Goal: Use online tool/utility: Utilize a website feature to perform a specific function

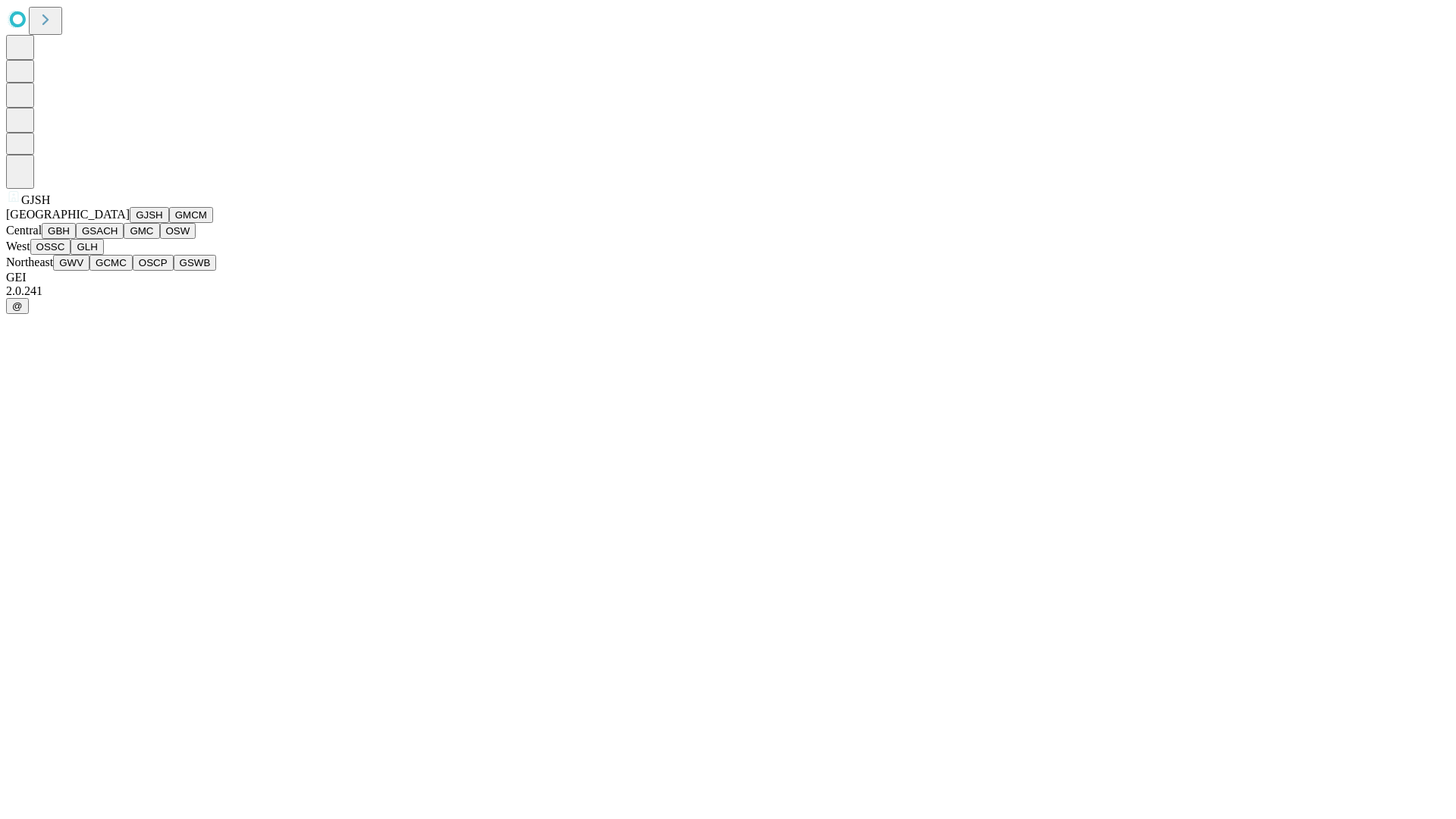
click at [130, 223] on button "GJSH" at bounding box center [149, 215] width 40 height 16
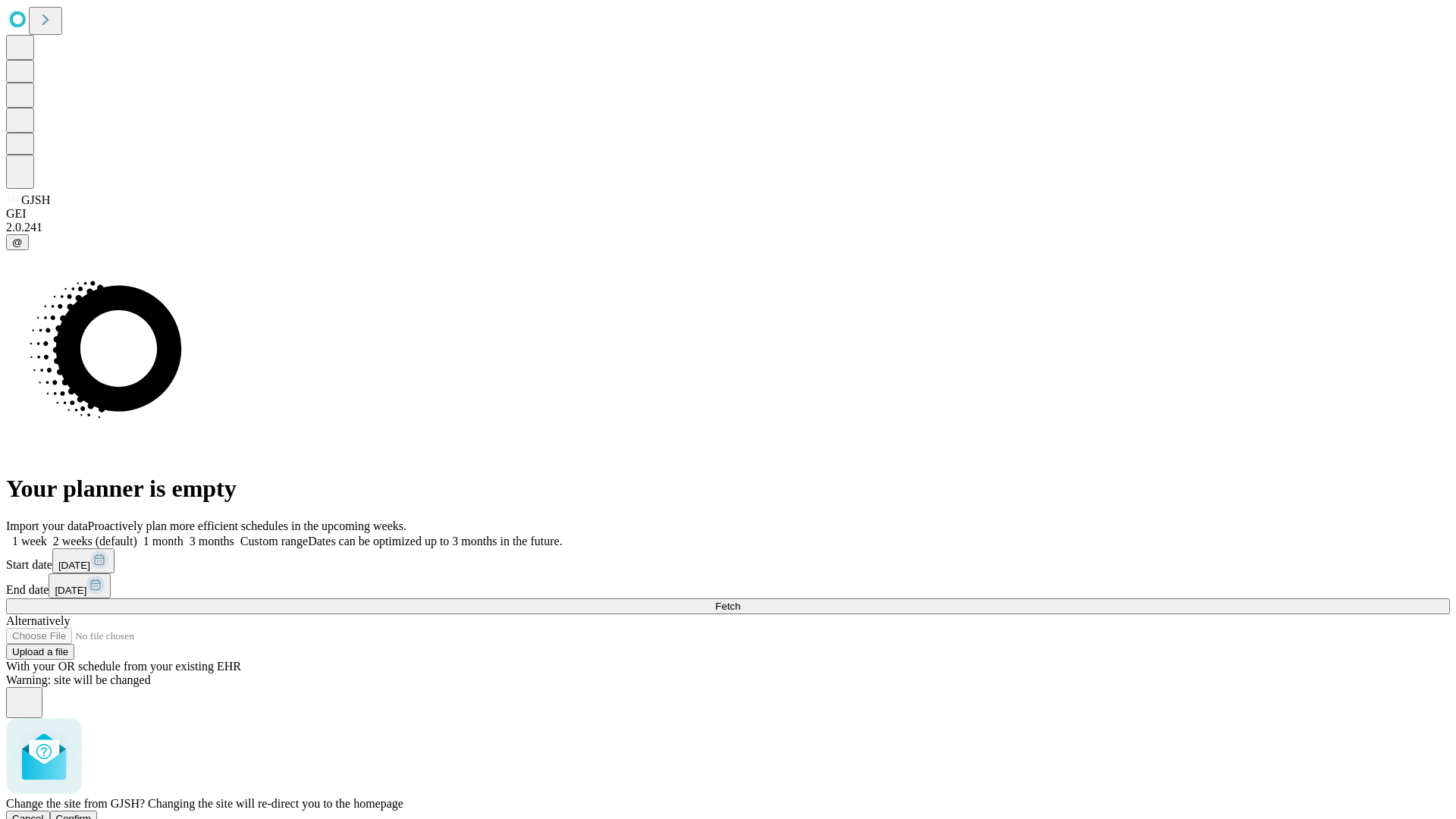
click at [92, 813] on span "Confirm" at bounding box center [74, 818] width 36 height 12
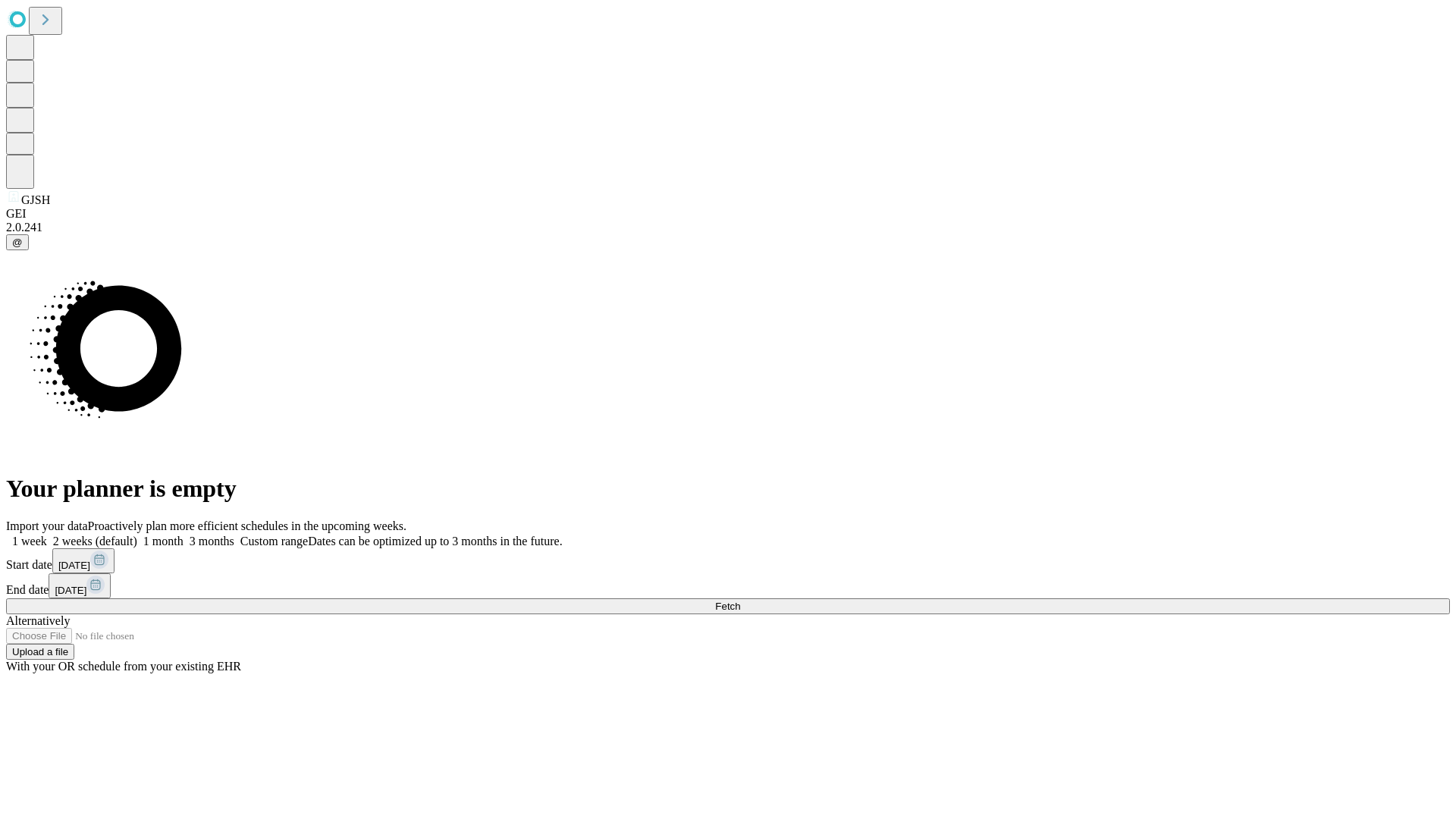
click at [47, 535] on label "1 week" at bounding box center [26, 541] width 41 height 13
click at [740, 601] on span "Fetch" at bounding box center [728, 606] width 25 height 12
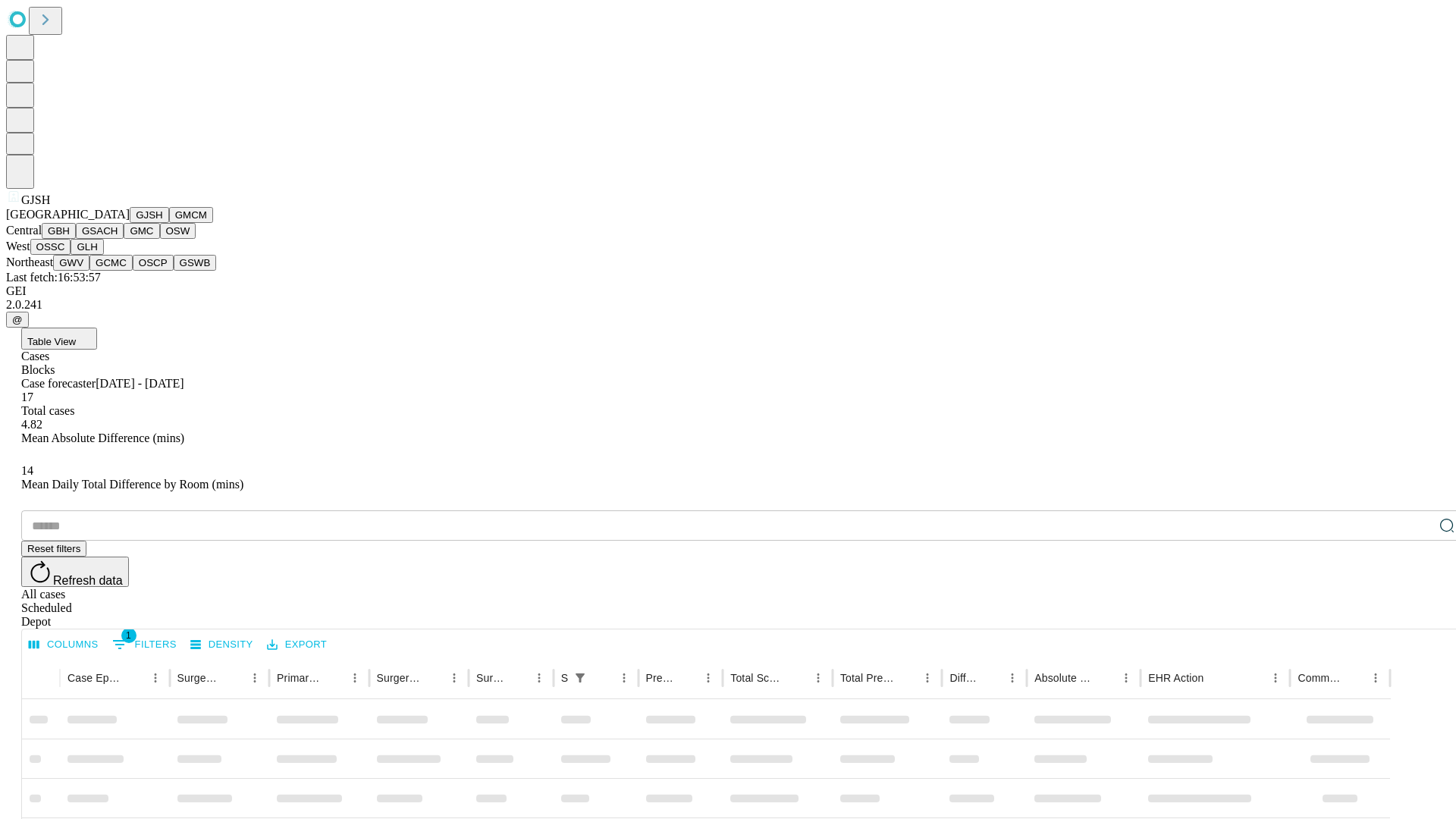
click at [169, 223] on button "GMCM" at bounding box center [191, 215] width 44 height 16
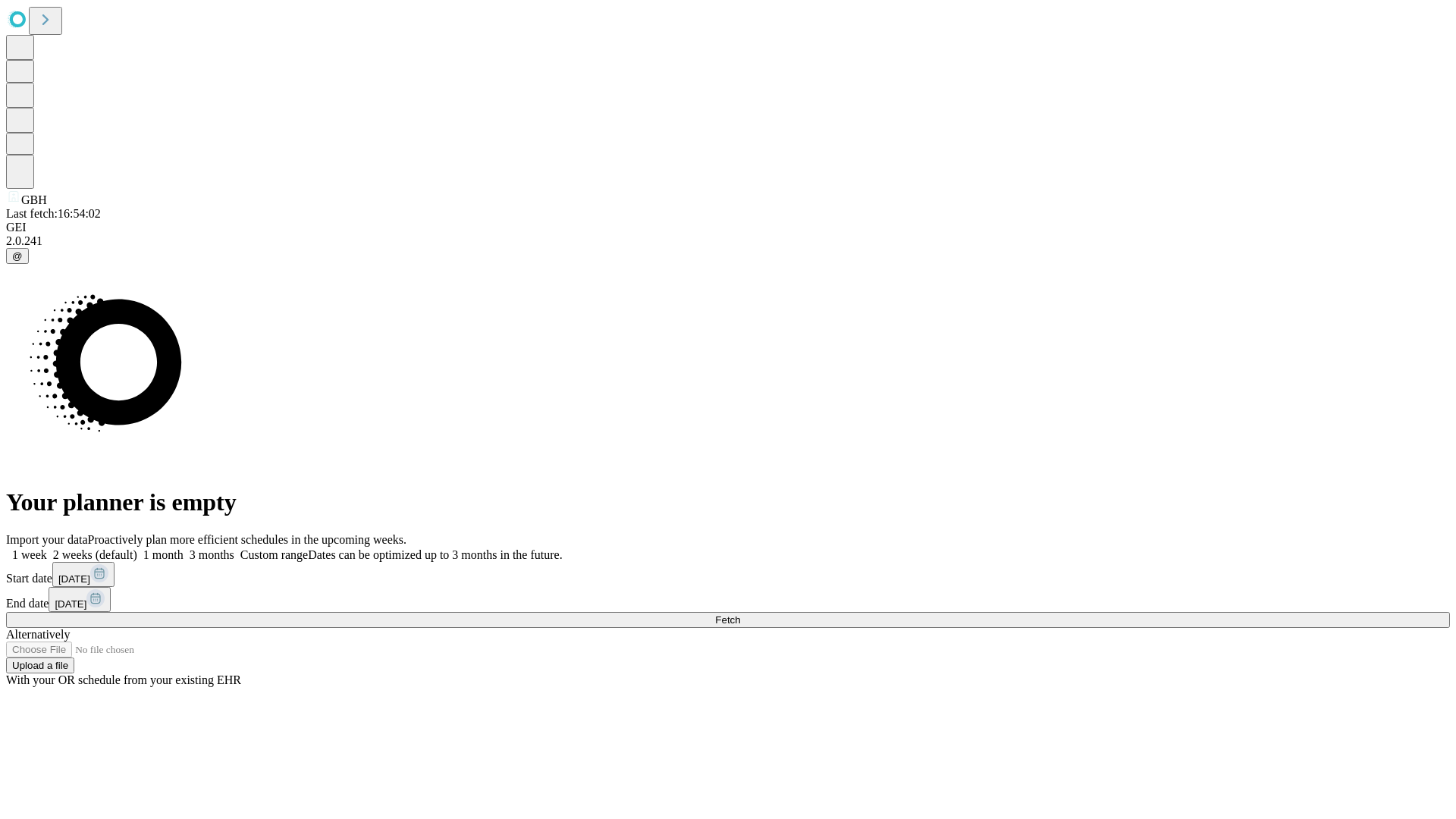
click at [740, 614] on span "Fetch" at bounding box center [728, 620] width 25 height 12
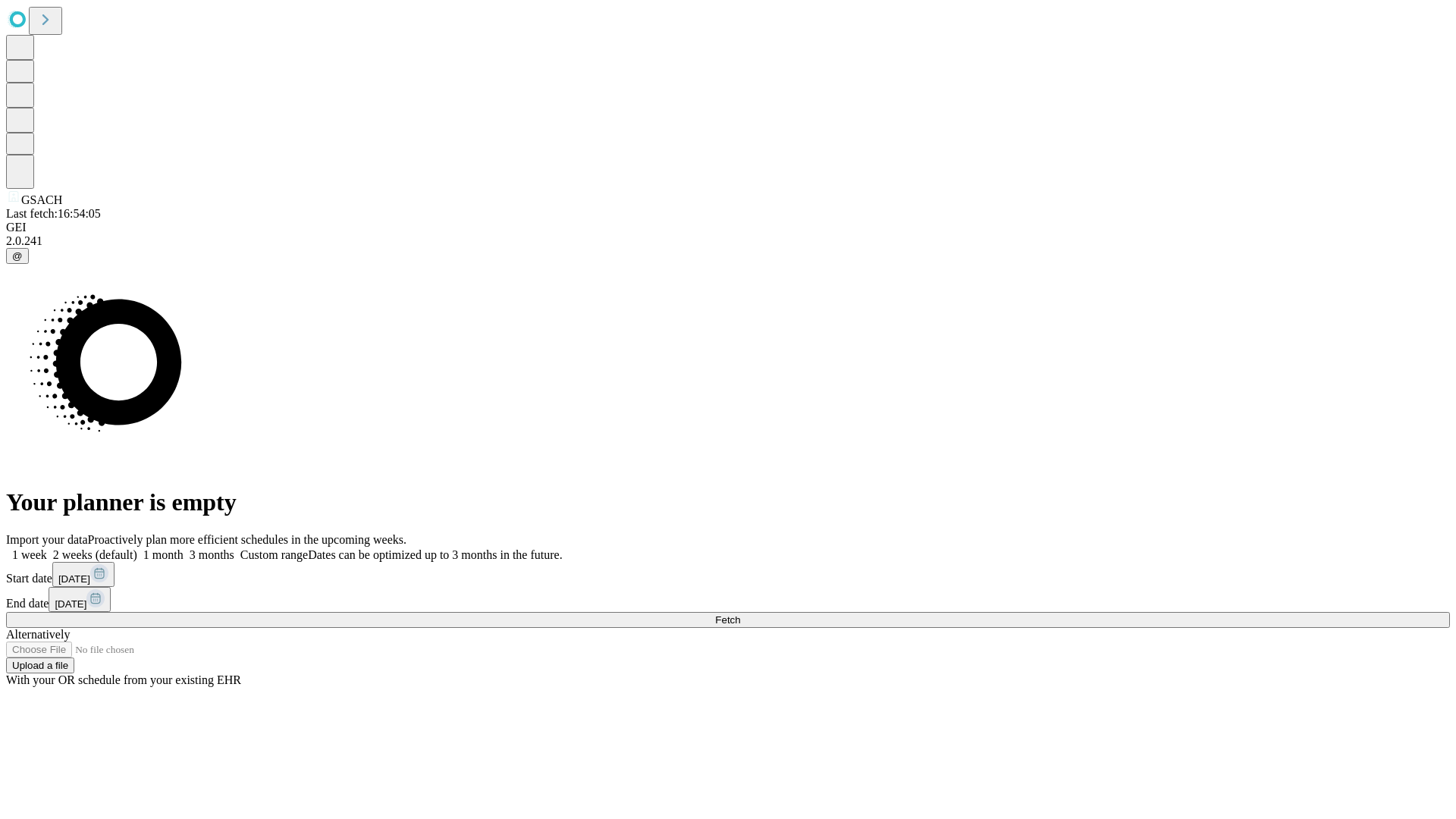
click at [740, 614] on span "Fetch" at bounding box center [728, 620] width 25 height 12
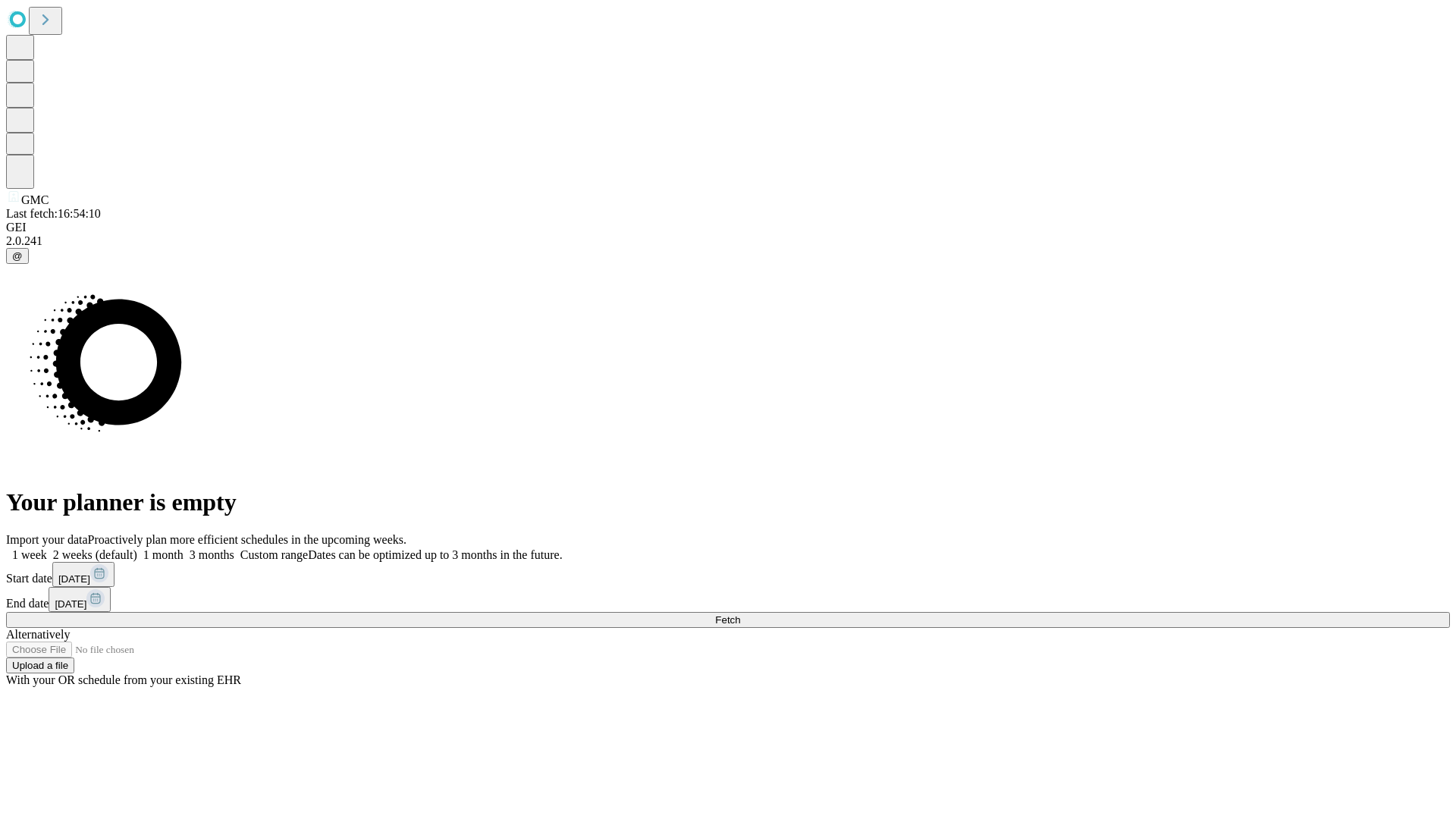
click at [47, 548] on label "1 week" at bounding box center [26, 554] width 41 height 13
click at [740, 614] on span "Fetch" at bounding box center [728, 620] width 25 height 12
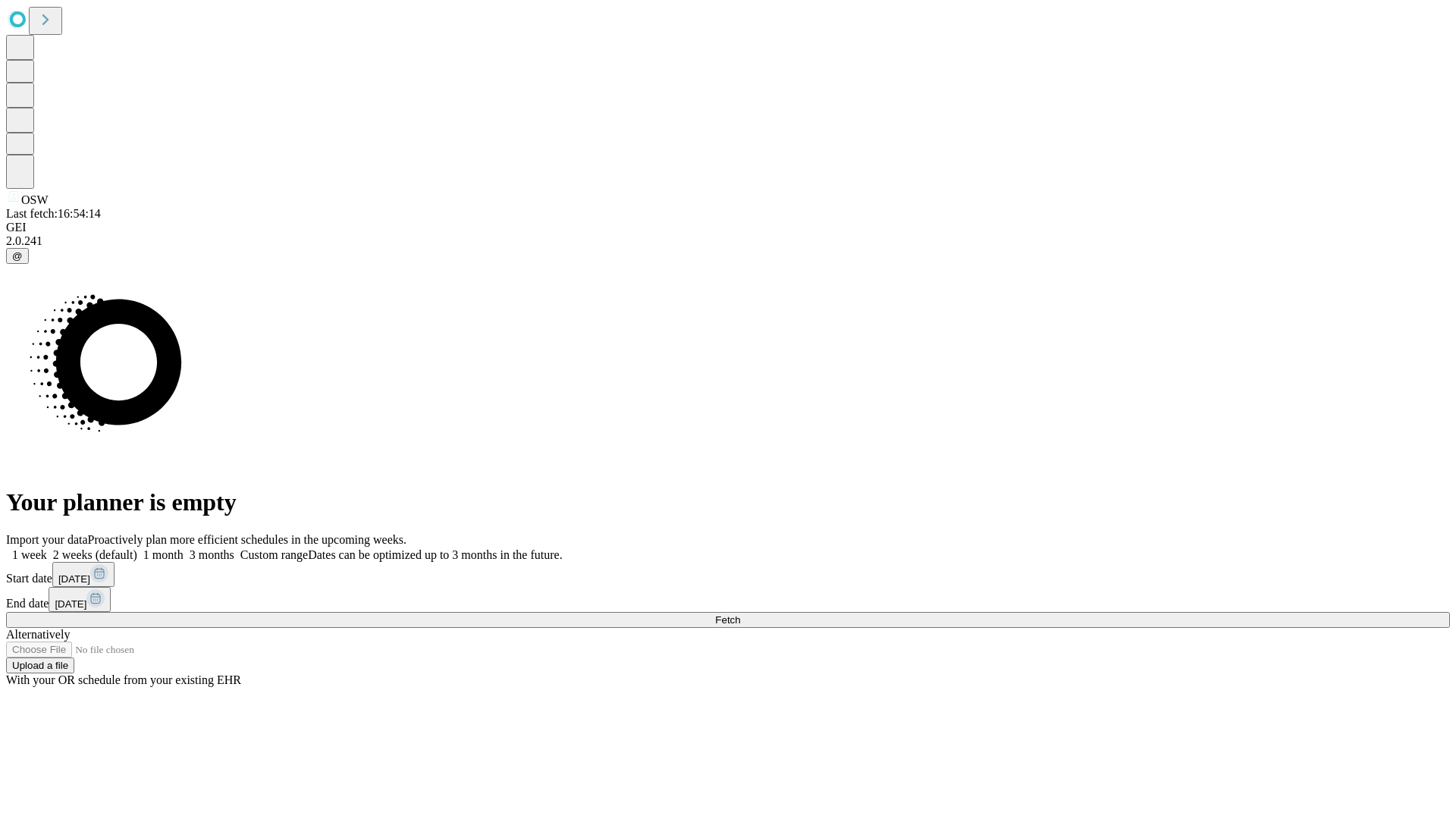
click at [740, 614] on span "Fetch" at bounding box center [728, 620] width 25 height 12
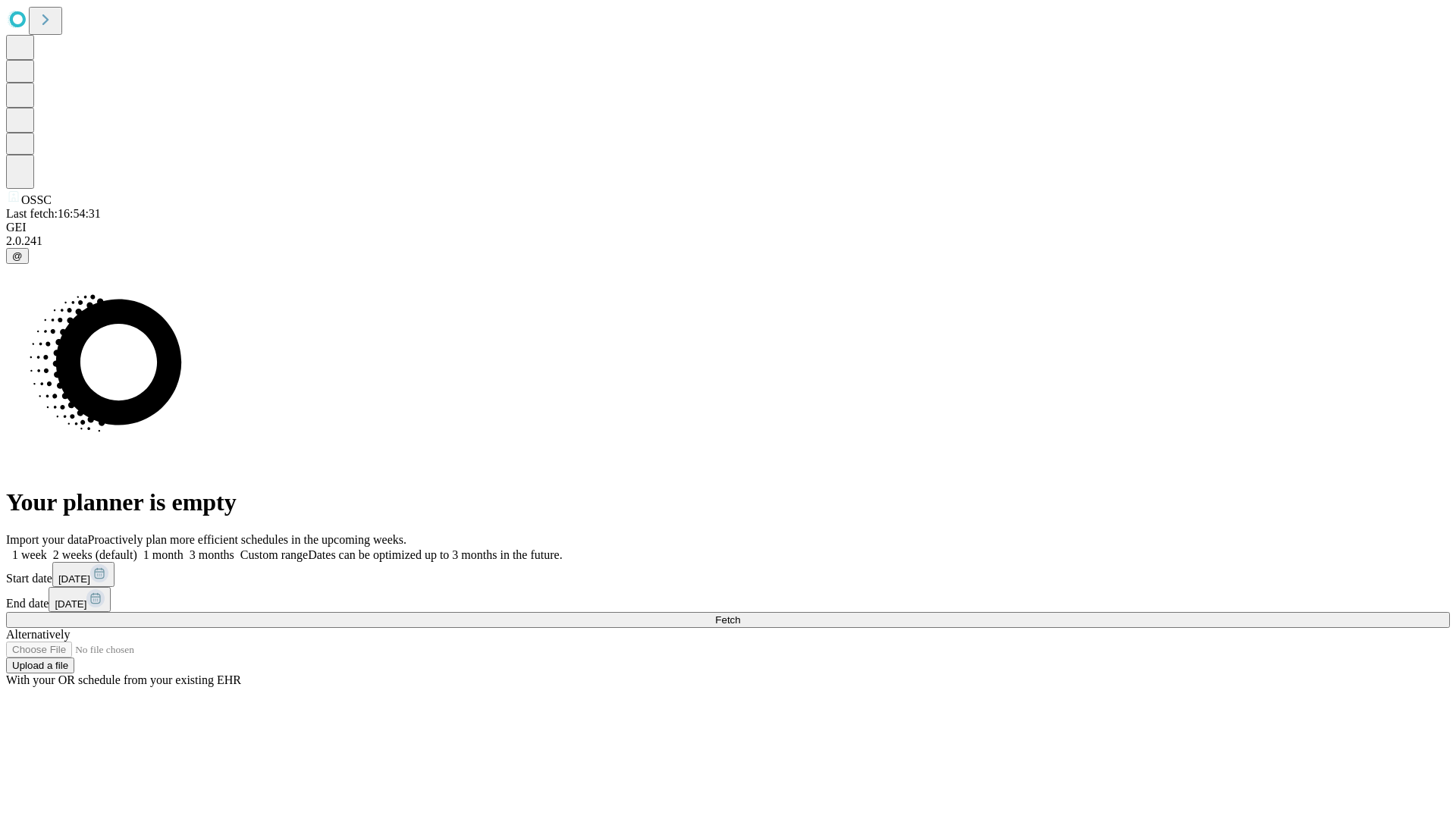
click at [740, 614] on span "Fetch" at bounding box center [728, 620] width 25 height 12
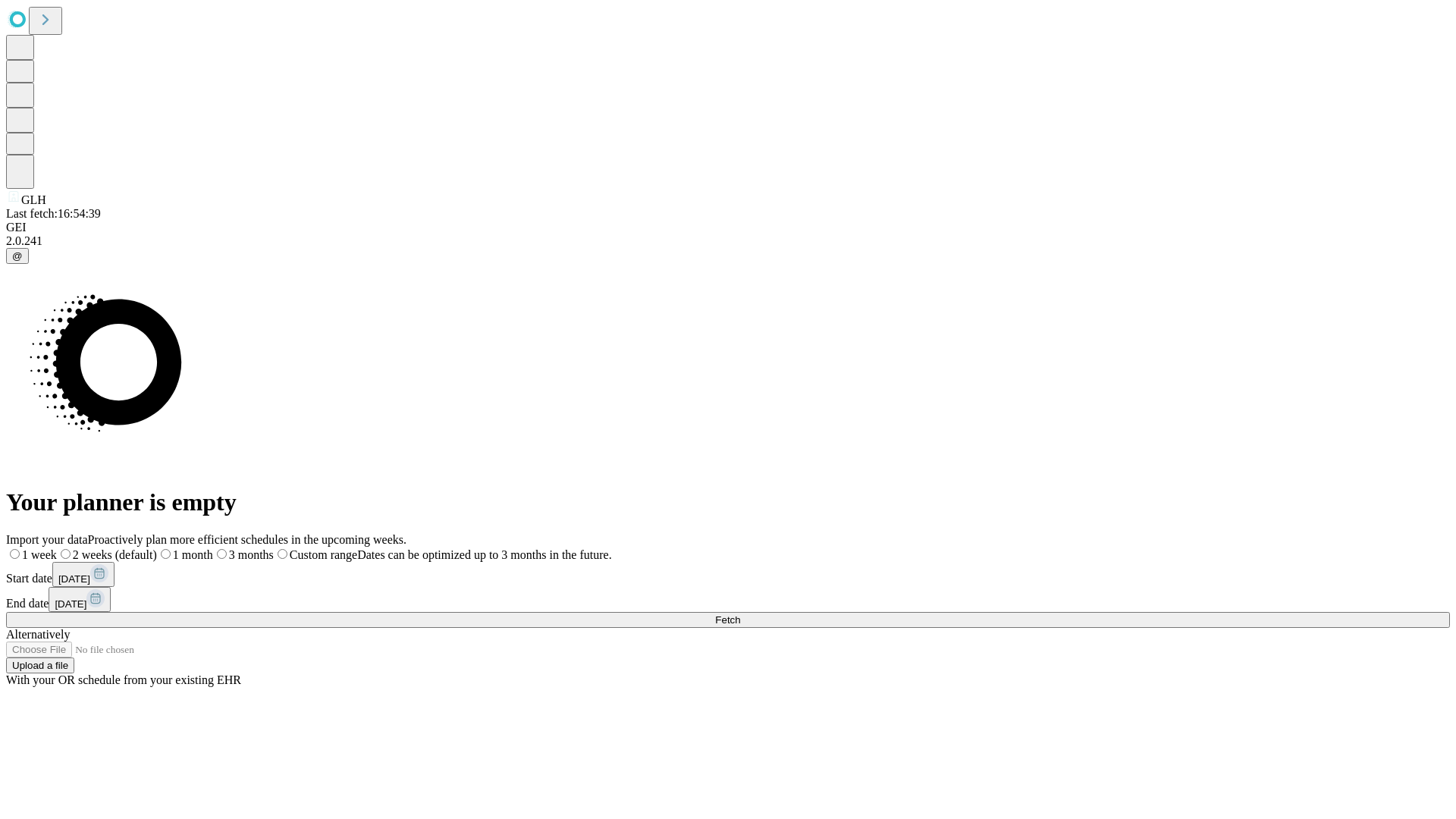
click at [57, 548] on label "1 week" at bounding box center [31, 554] width 51 height 13
click at [740, 614] on span "Fetch" at bounding box center [728, 620] width 25 height 12
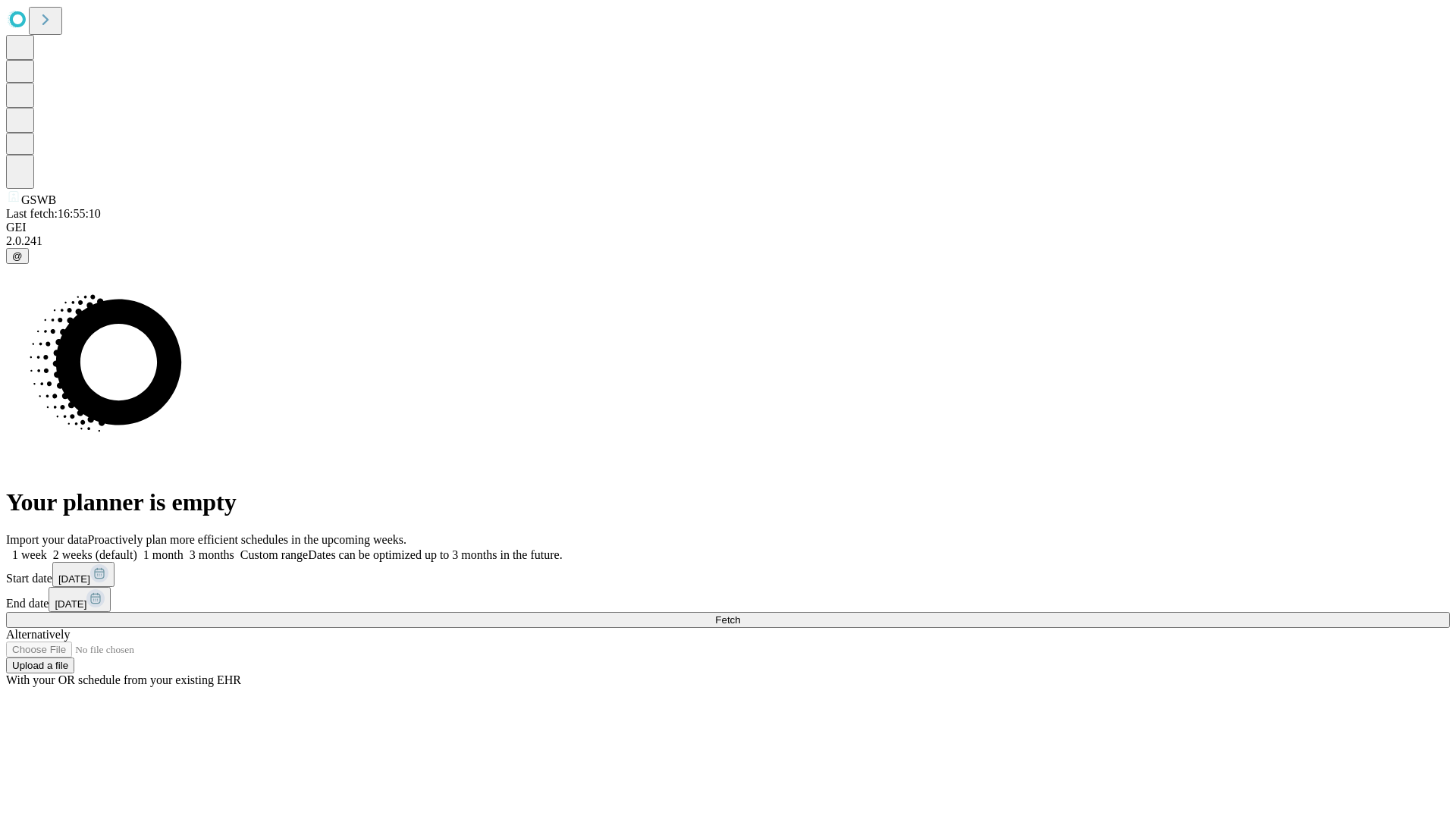
click at [47, 548] on label "1 week" at bounding box center [26, 554] width 41 height 13
click at [740, 614] on span "Fetch" at bounding box center [728, 620] width 25 height 12
